Goal: Information Seeking & Learning: Learn about a topic

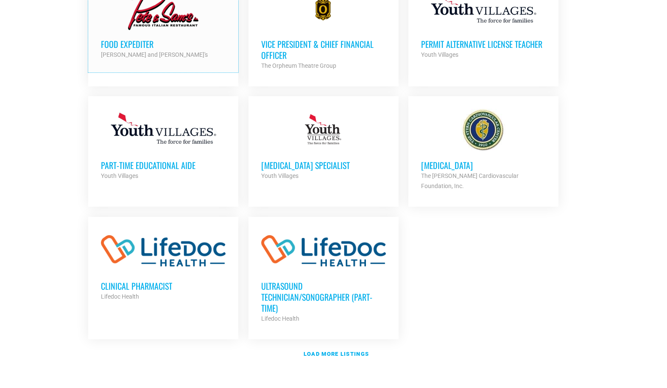
scroll to position [890, 0]
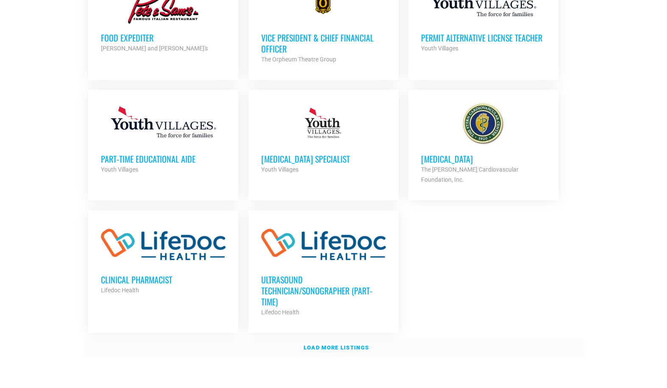
click at [336, 338] on link "Load more listings" at bounding box center [333, 347] width 500 height 19
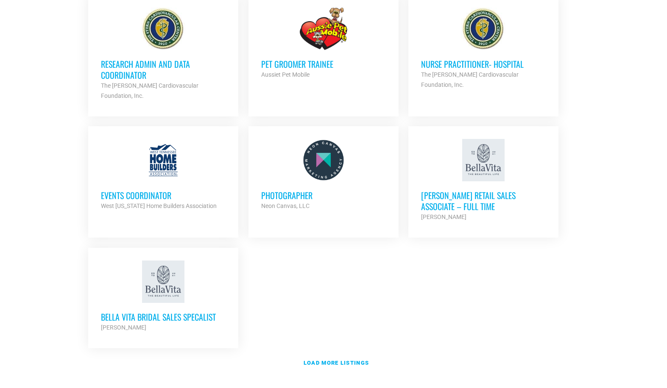
scroll to position [1822, 0]
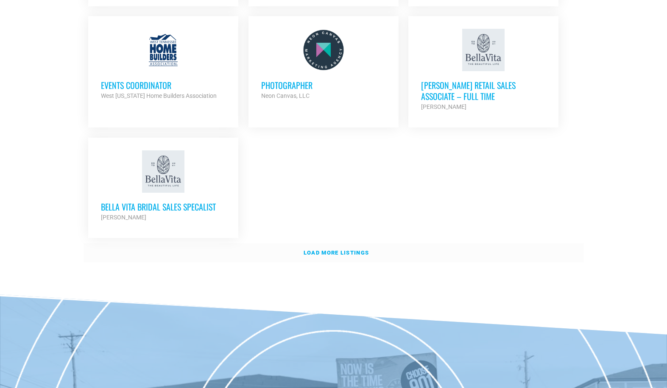
click at [326, 250] on strong "Load more listings" at bounding box center [335, 253] width 65 height 6
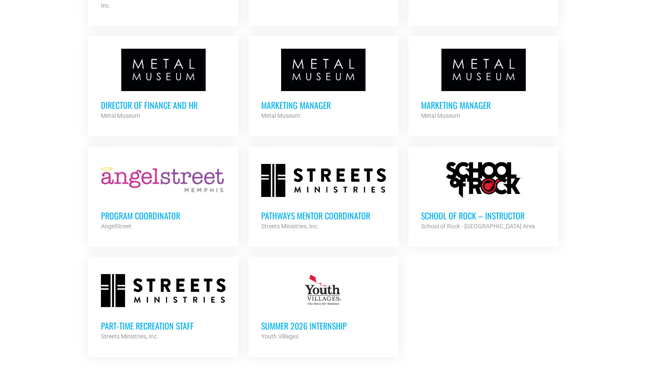
scroll to position [2416, 0]
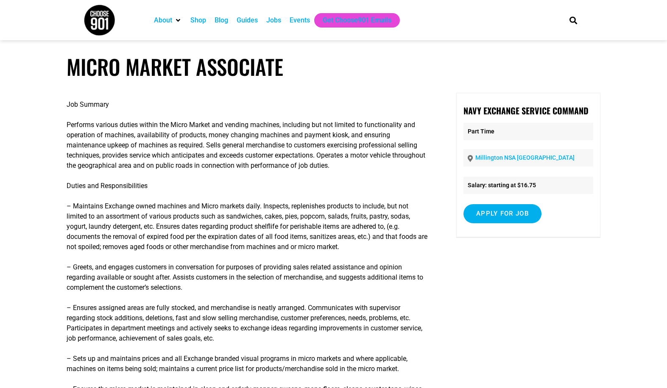
drag, startPoint x: 239, startPoint y: 284, endPoint x: 199, endPoint y: 128, distance: 161.4
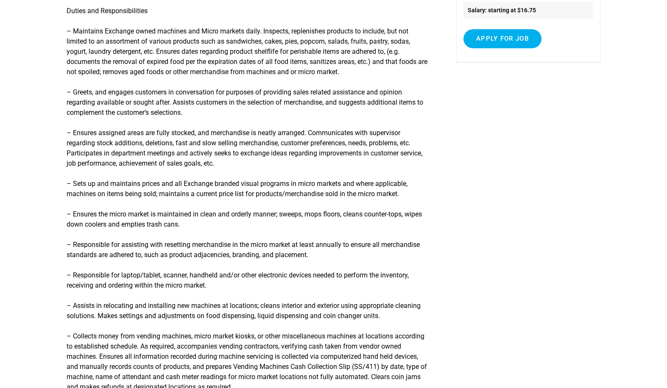
scroll to position [212, 0]
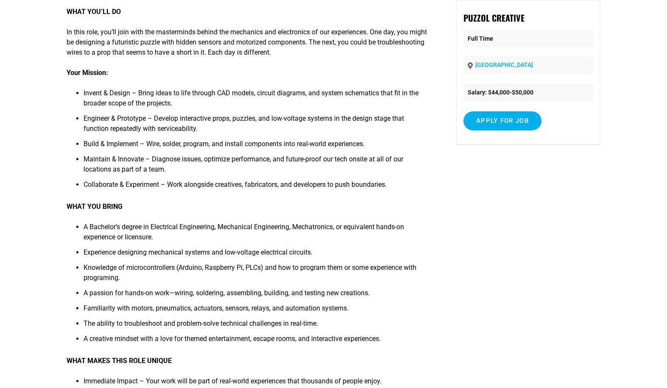
scroll to position [212, 0]
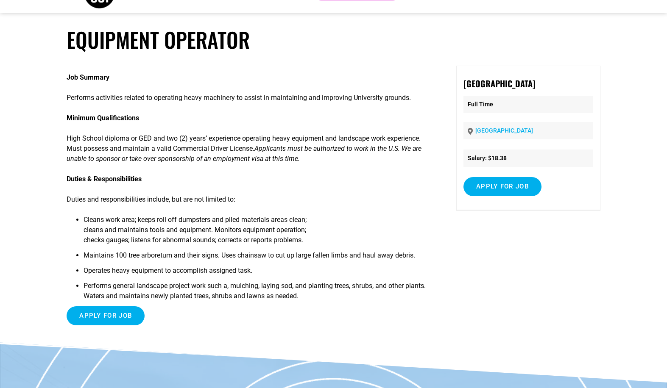
scroll to position [42, 0]
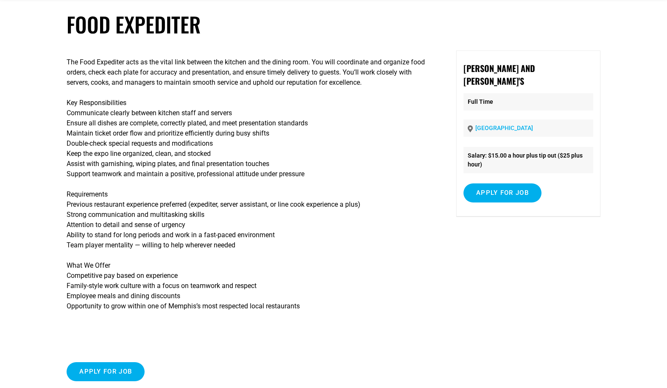
scroll to position [85, 0]
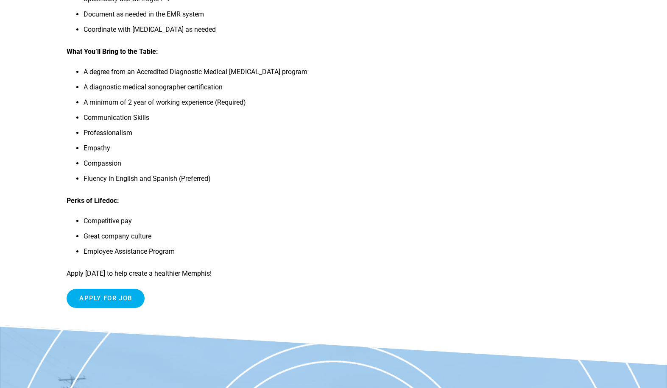
scroll to position [381, 0]
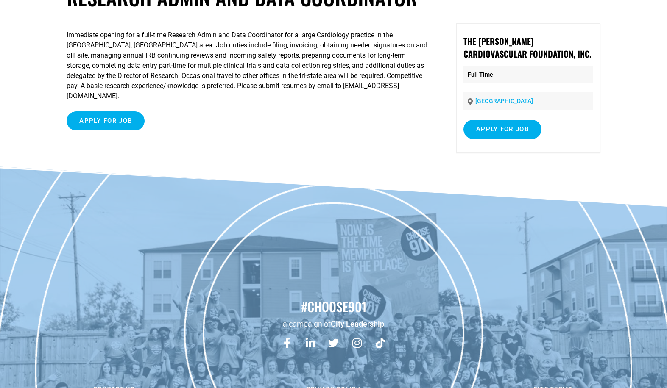
scroll to position [85, 0]
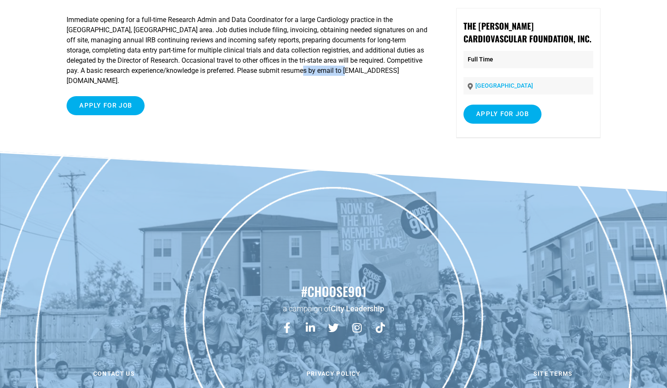
drag, startPoint x: 306, startPoint y: 72, endPoint x: 352, endPoint y: 70, distance: 46.3
click at [352, 70] on p "Immediate opening for a full-time Research Admin and Data Coordinator for a lar…" at bounding box center [248, 50] width 363 height 71
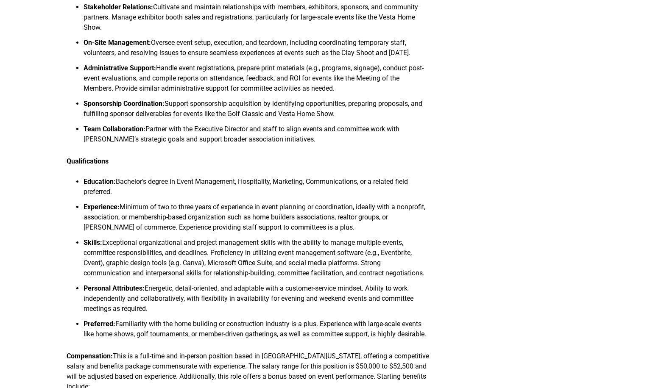
scroll to position [424, 0]
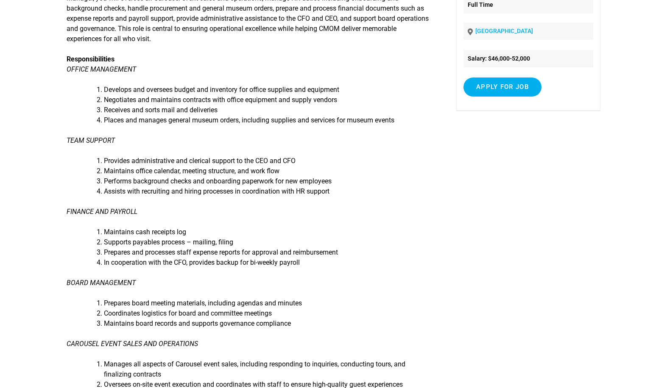
scroll to position [127, 0]
